Goal: Task Accomplishment & Management: Use online tool/utility

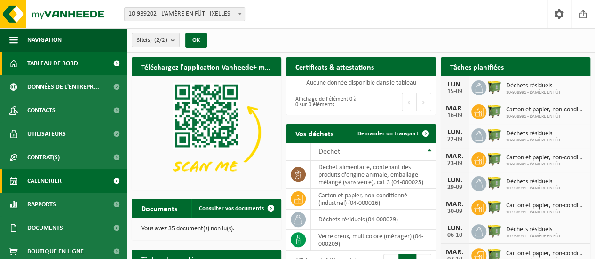
click at [58, 185] on span "Calendrier" at bounding box center [44, 181] width 34 height 24
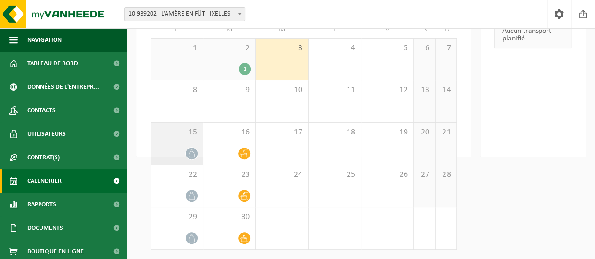
click at [182, 149] on div at bounding box center [177, 153] width 42 height 13
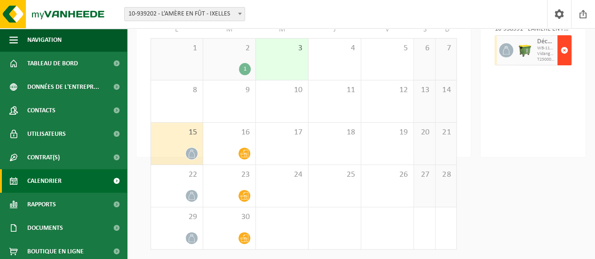
click at [563, 53] on span "button" at bounding box center [565, 50] width 8 height 19
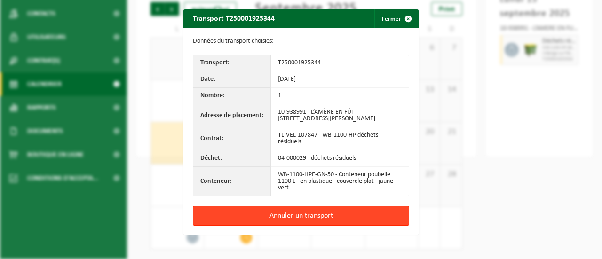
click at [306, 215] on button "Annuler un transport" at bounding box center [301, 216] width 216 height 20
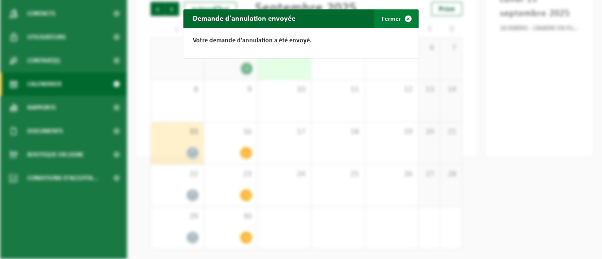
click at [399, 19] on span "button" at bounding box center [408, 18] width 19 height 19
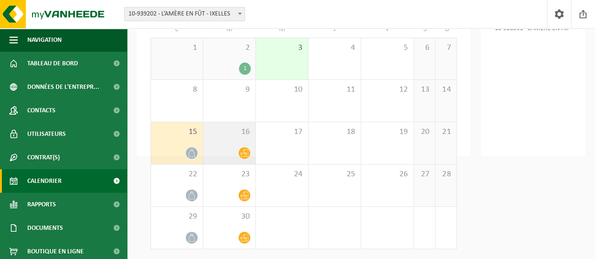
click at [236, 147] on div "16" at bounding box center [229, 143] width 52 height 42
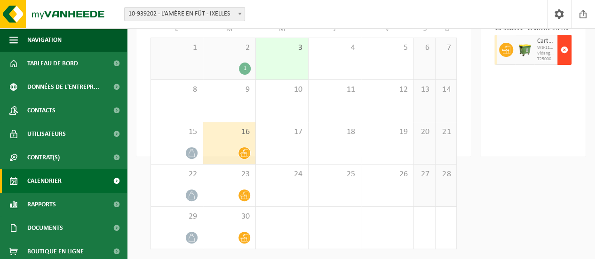
click at [566, 50] on span "button" at bounding box center [565, 49] width 8 height 19
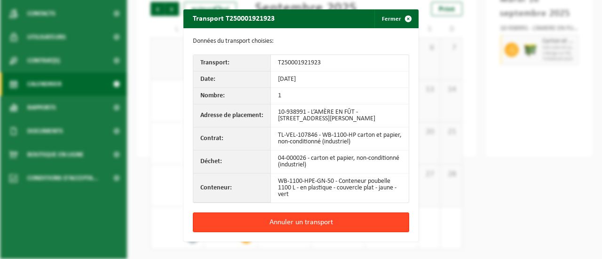
click at [301, 221] on button "Annuler un transport" at bounding box center [301, 223] width 216 height 20
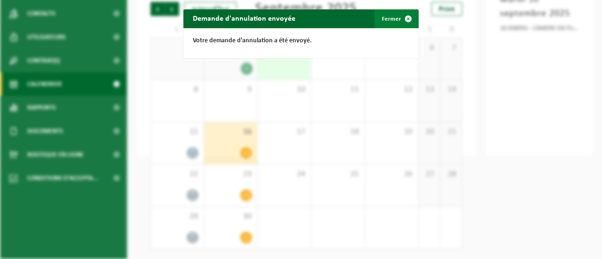
click at [402, 16] on span "button" at bounding box center [408, 18] width 19 height 19
